Goal: Transaction & Acquisition: Obtain resource

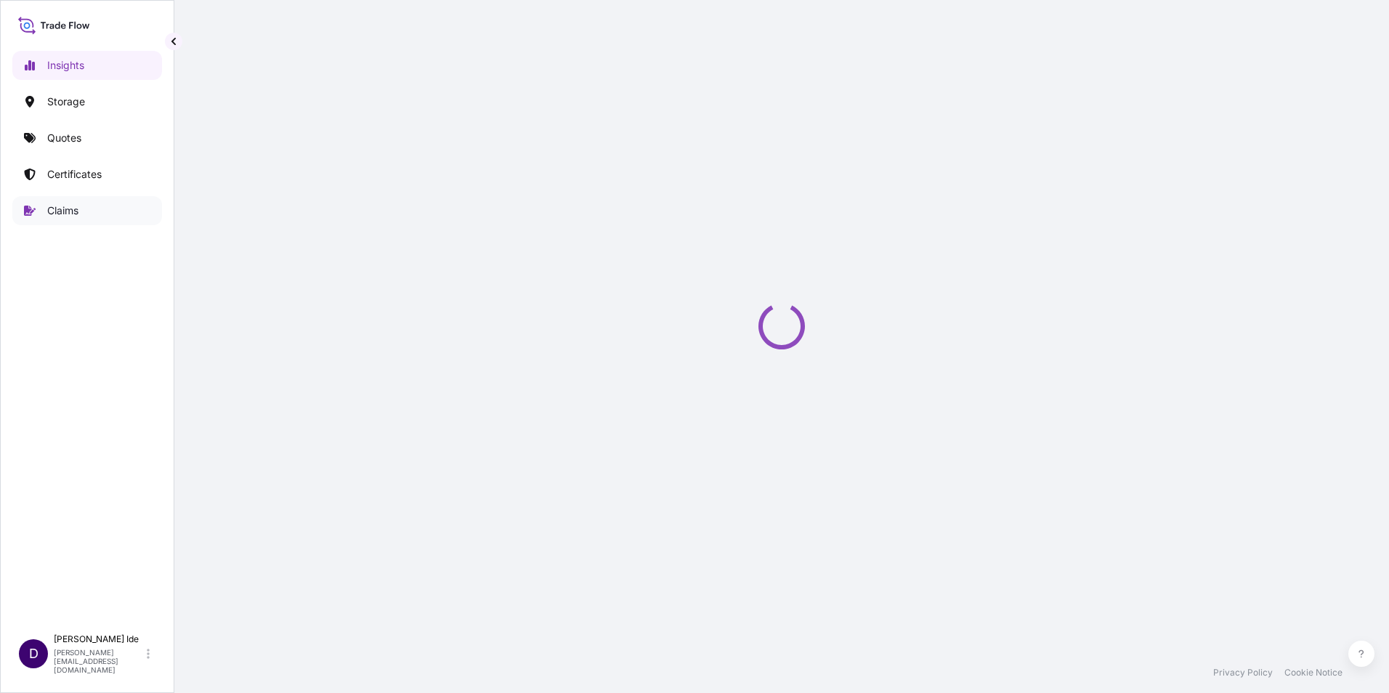
select select "2025"
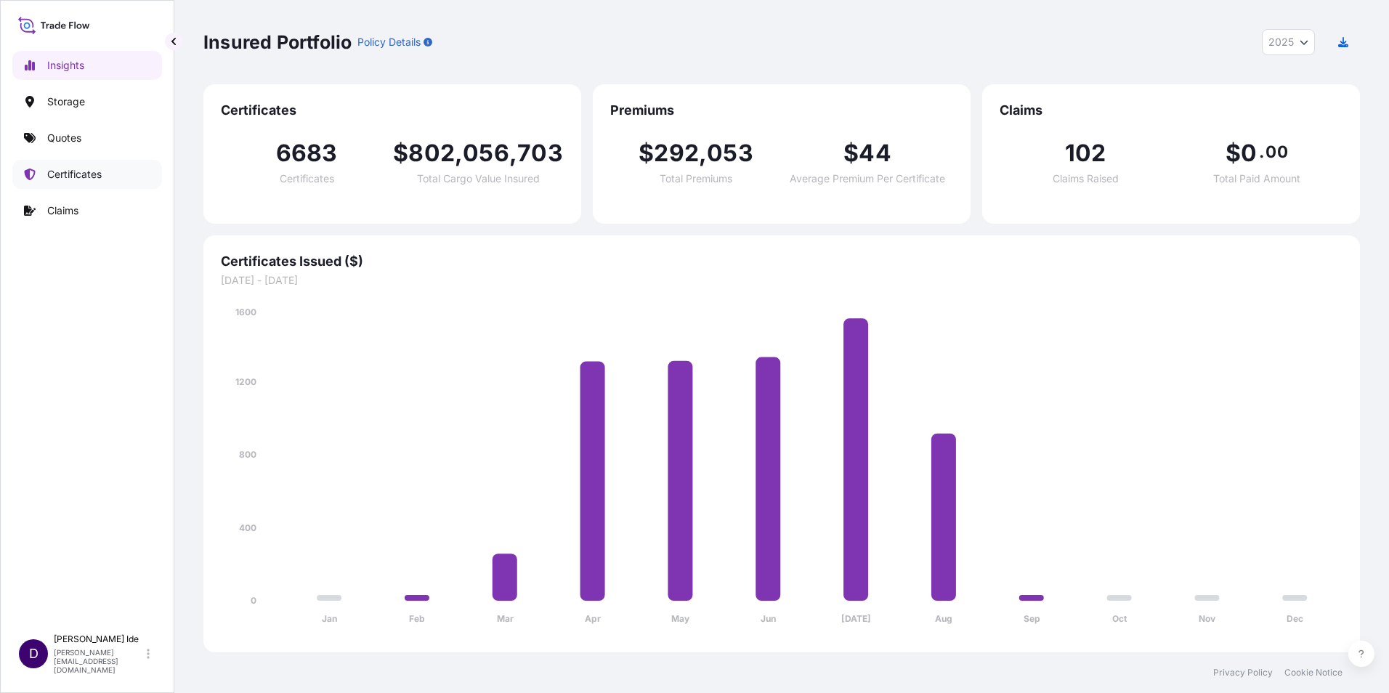
click at [78, 174] on p "Certificates" at bounding box center [74, 174] width 54 height 15
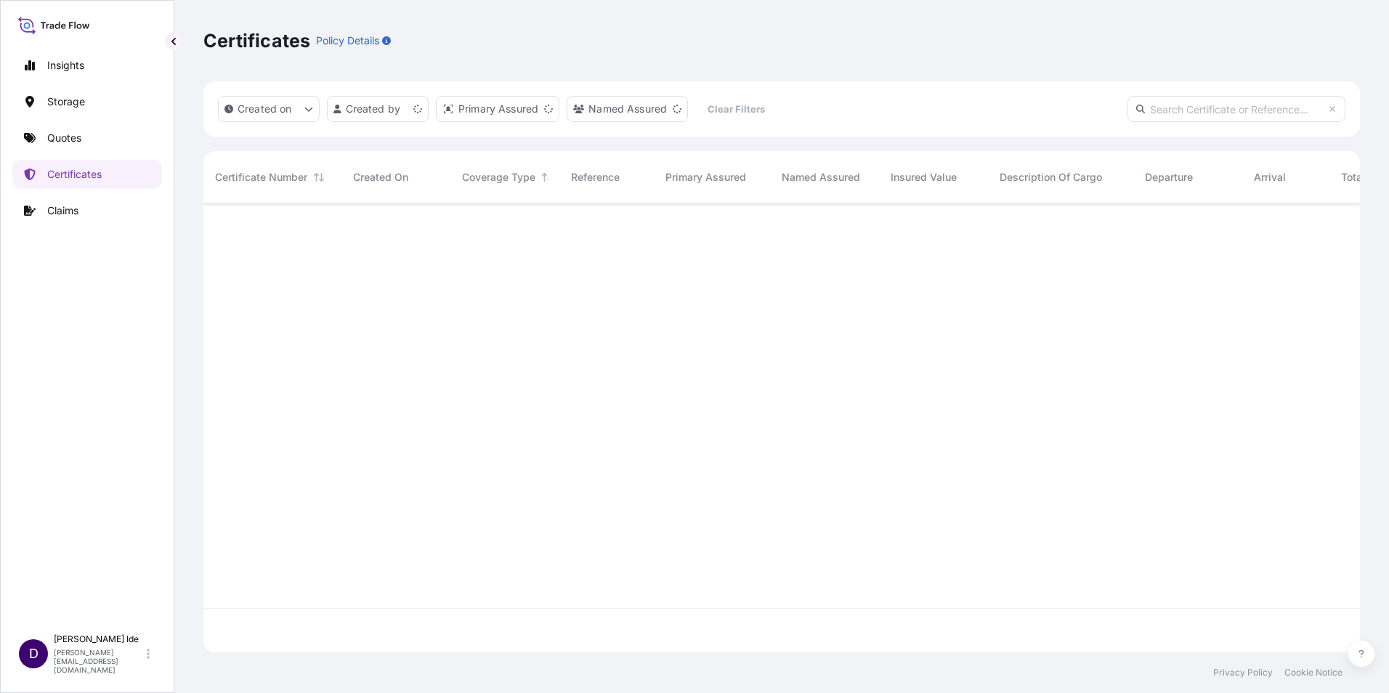
scroll to position [446, 1146]
click at [71, 137] on p "Quotes" at bounding box center [64, 138] width 34 height 15
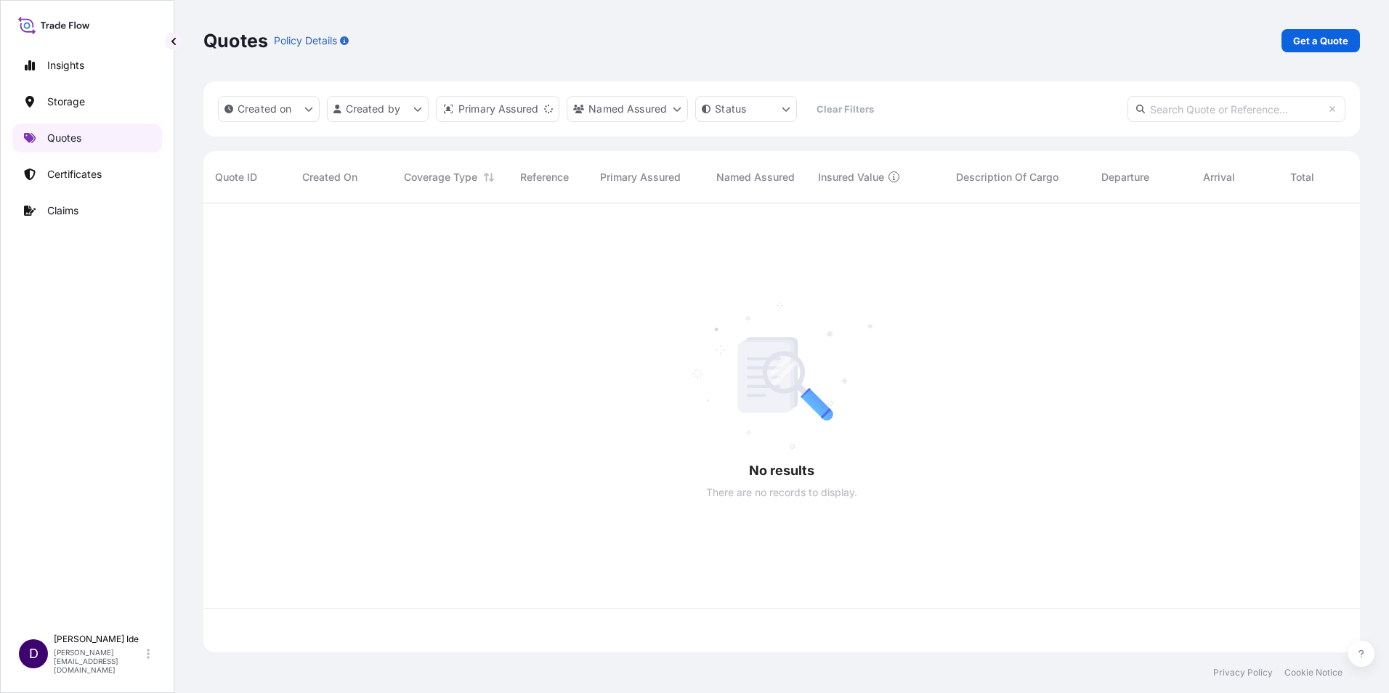
scroll to position [446, 1146]
click at [1304, 34] on p "Get a Quote" at bounding box center [1320, 40] width 55 height 15
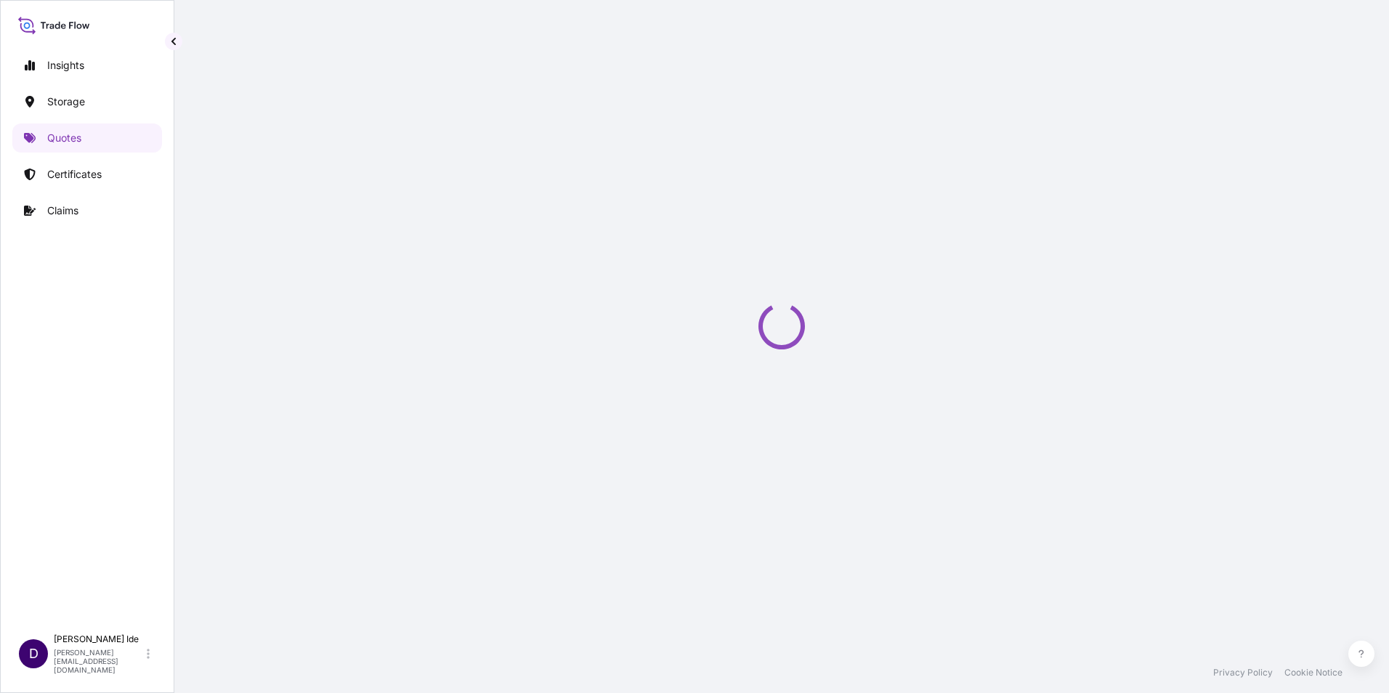
scroll to position [23, 0]
select select "Water"
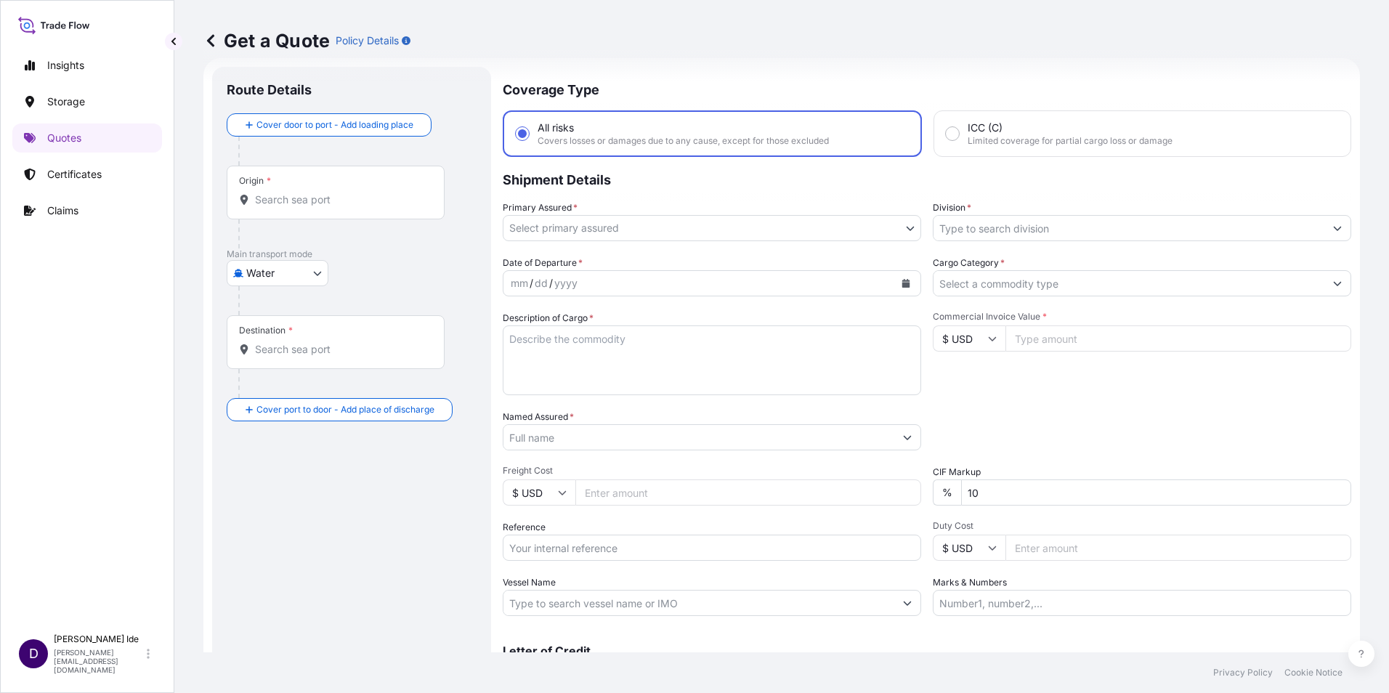
click at [903, 230] on body "Insights Storage Quotes Certificates Claims D [PERSON_NAME] [PERSON_NAME][EMAIL…" at bounding box center [694, 346] width 1389 height 693
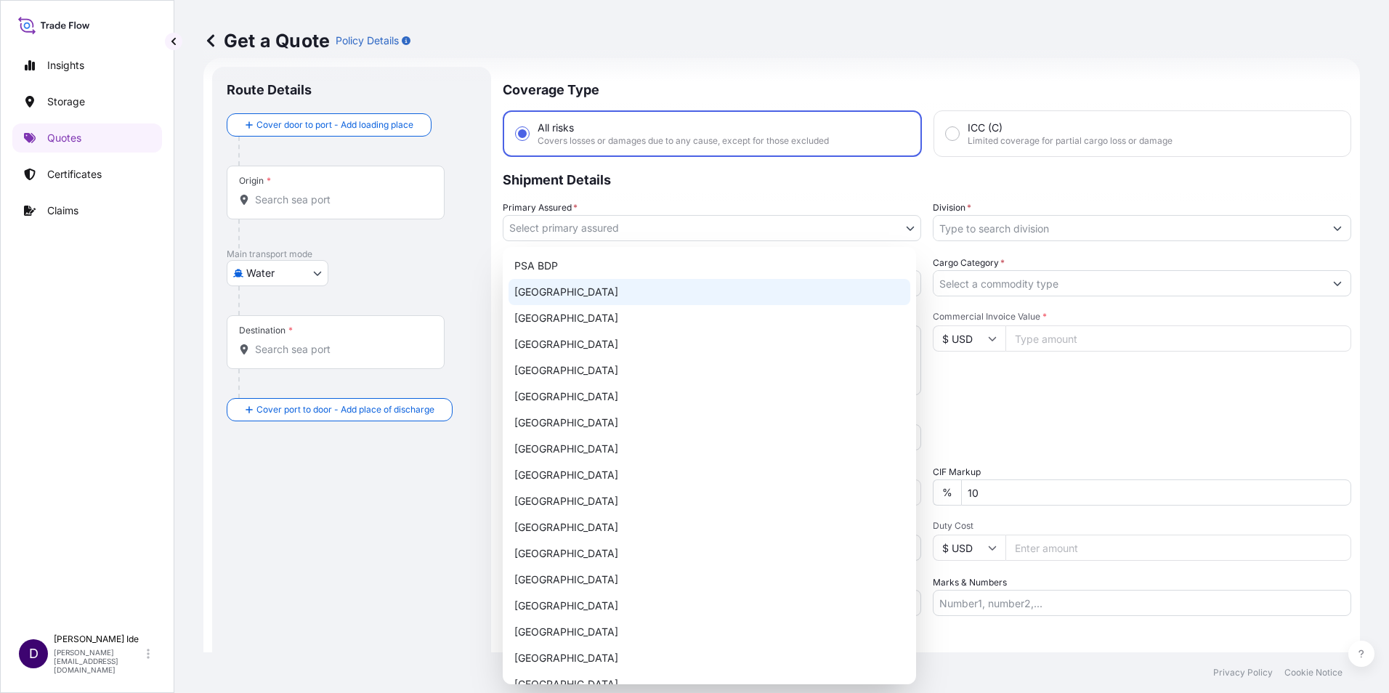
click at [617, 288] on div "[GEOGRAPHIC_DATA]" at bounding box center [710, 292] width 402 height 26
select select "31632"
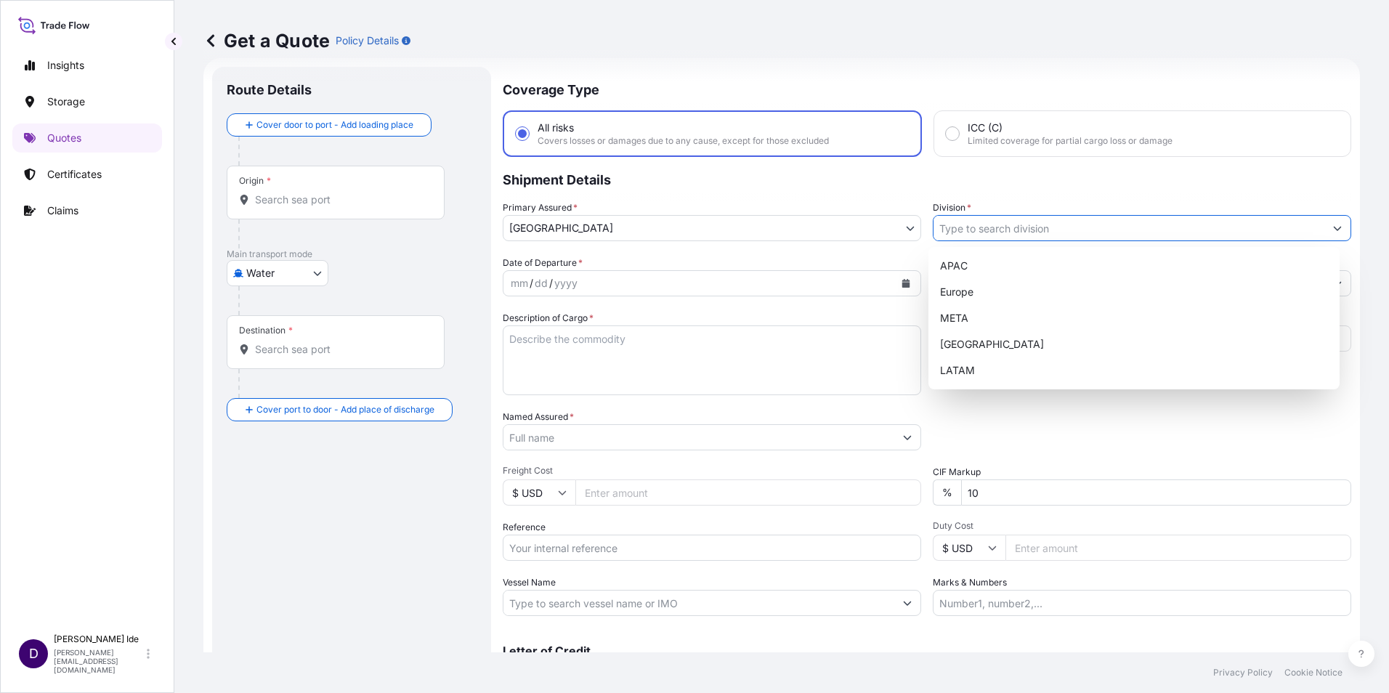
click at [1333, 229] on icon "Show suggestions" at bounding box center [1337, 228] width 9 height 9
click at [971, 339] on div "[GEOGRAPHIC_DATA]" at bounding box center [1134, 344] width 400 height 26
type input "[GEOGRAPHIC_DATA]"
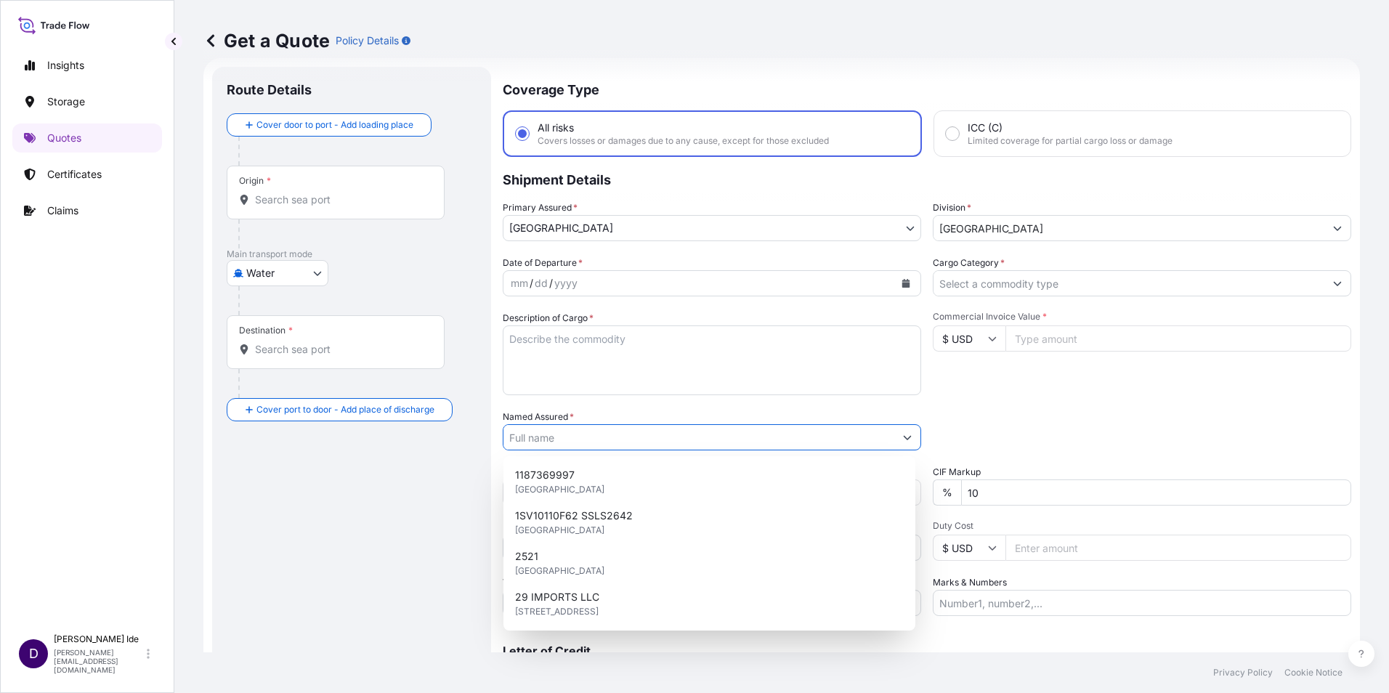
click at [904, 442] on button "Show suggestions" at bounding box center [907, 437] width 26 height 26
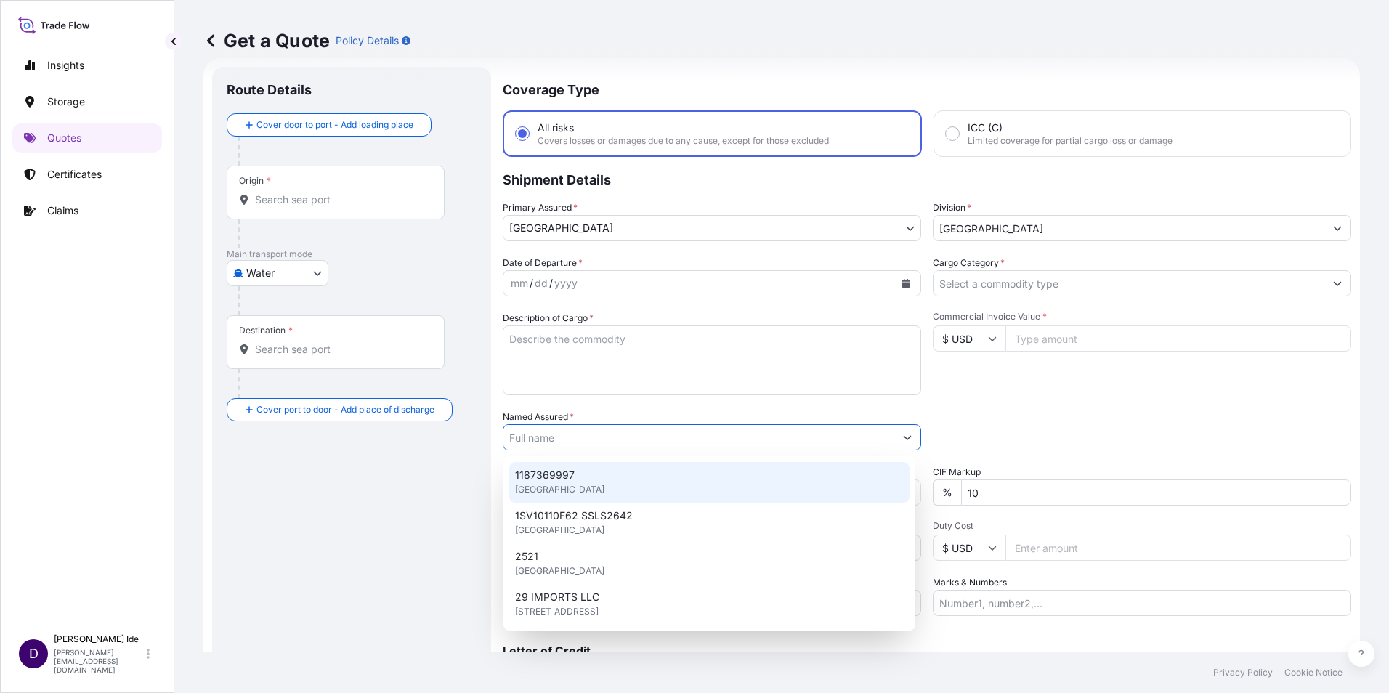
click at [1027, 390] on div "Commercial Invoice Value * $ USD" at bounding box center [1142, 353] width 418 height 84
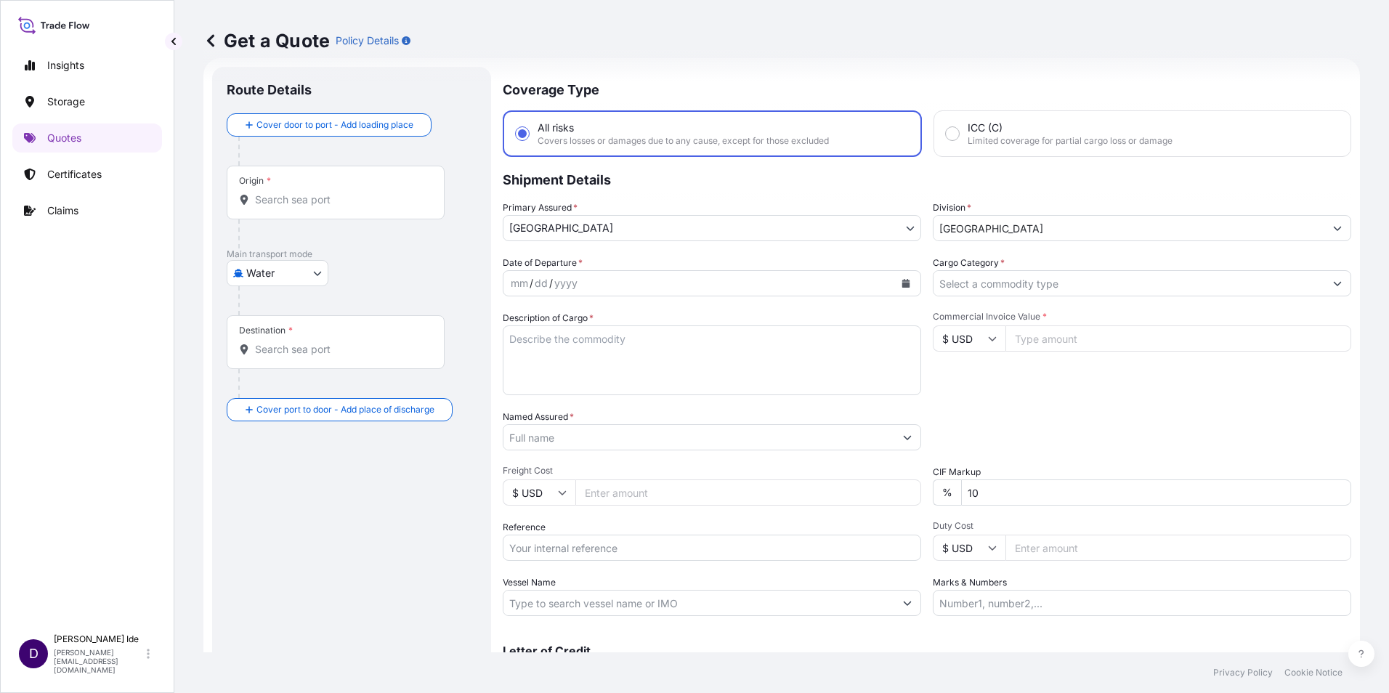
click at [552, 360] on textarea "Description of Cargo *" at bounding box center [712, 360] width 418 height 70
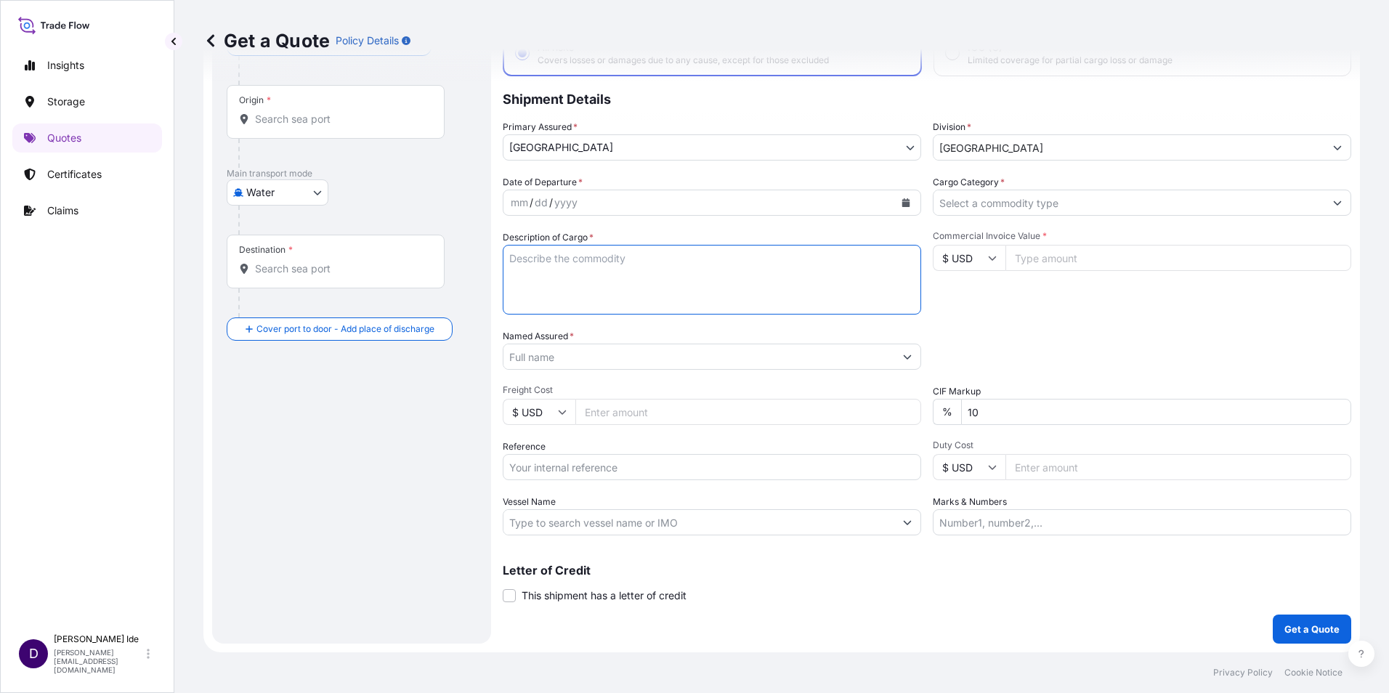
scroll to position [0, 0]
